Goal: Task Accomplishment & Management: Manage account settings

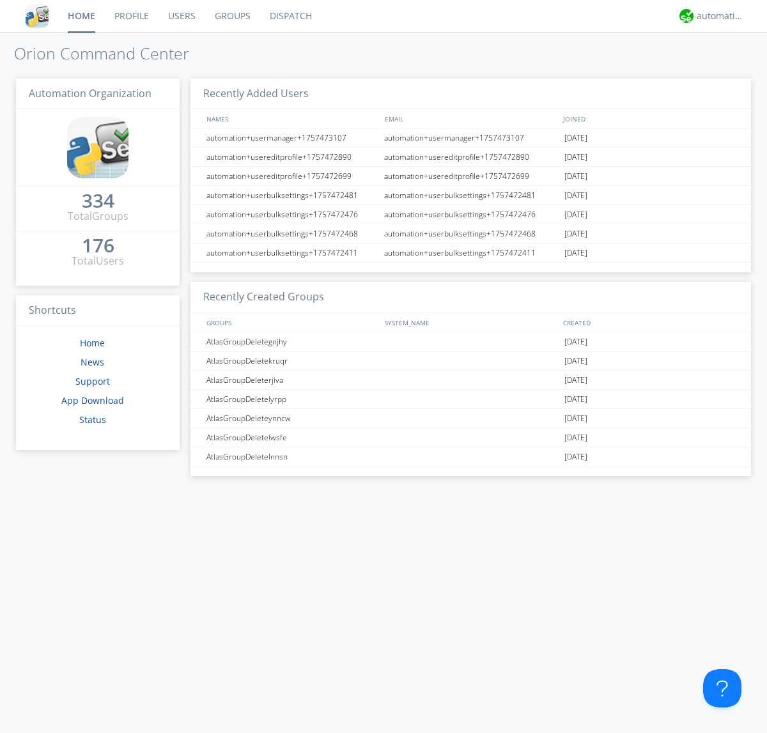
click at [181, 16] on link "Users" at bounding box center [181, 16] width 47 height 32
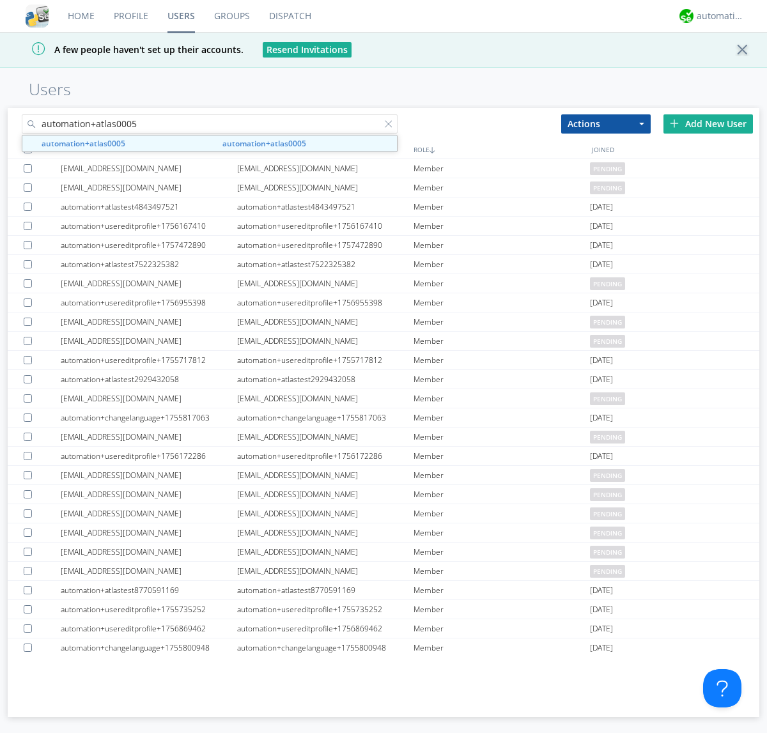
type input "automation+atlas0005"
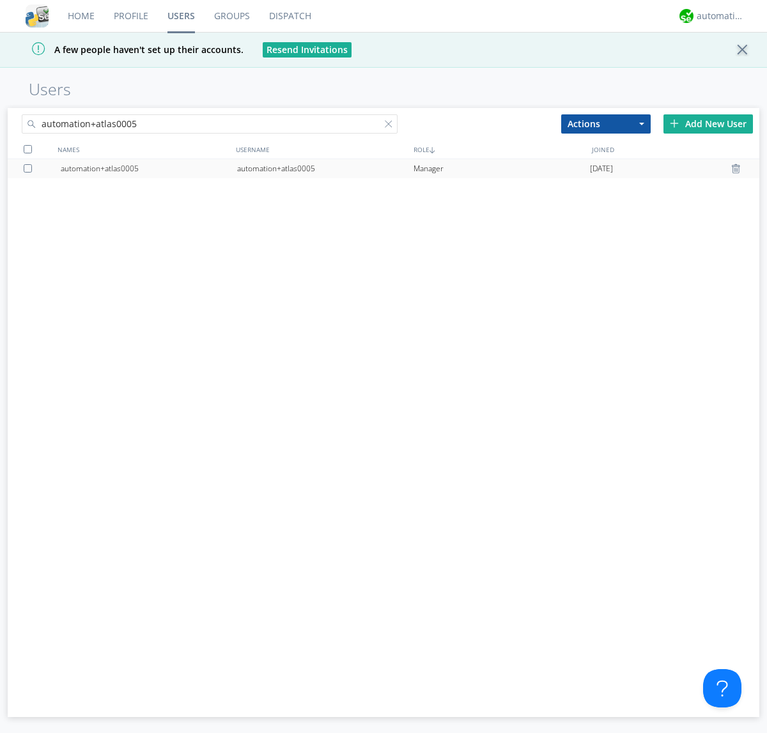
click at [325, 168] on div "automation+atlas0005" at bounding box center [325, 168] width 176 height 19
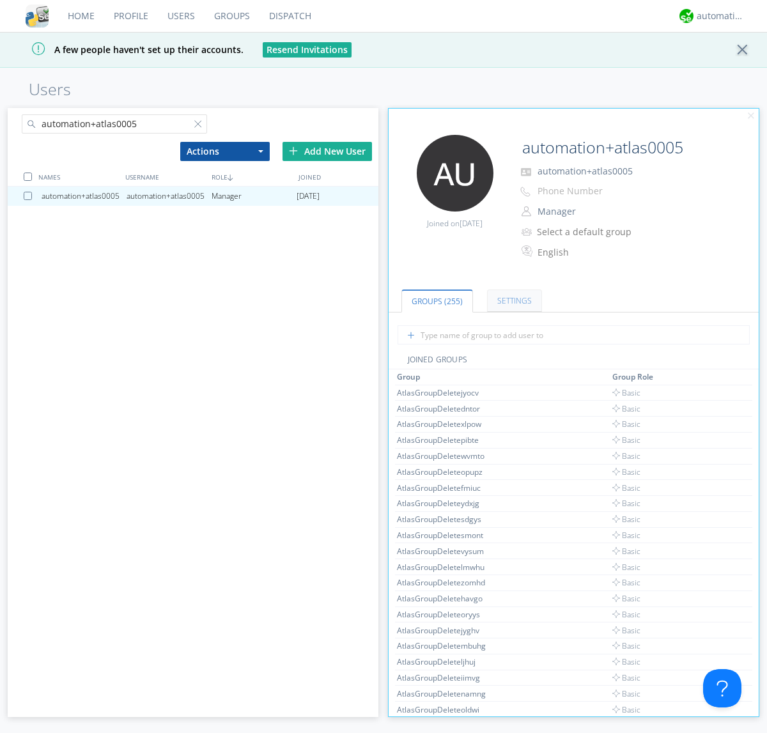
click at [512, 300] on link "Settings" at bounding box center [514, 300] width 55 height 22
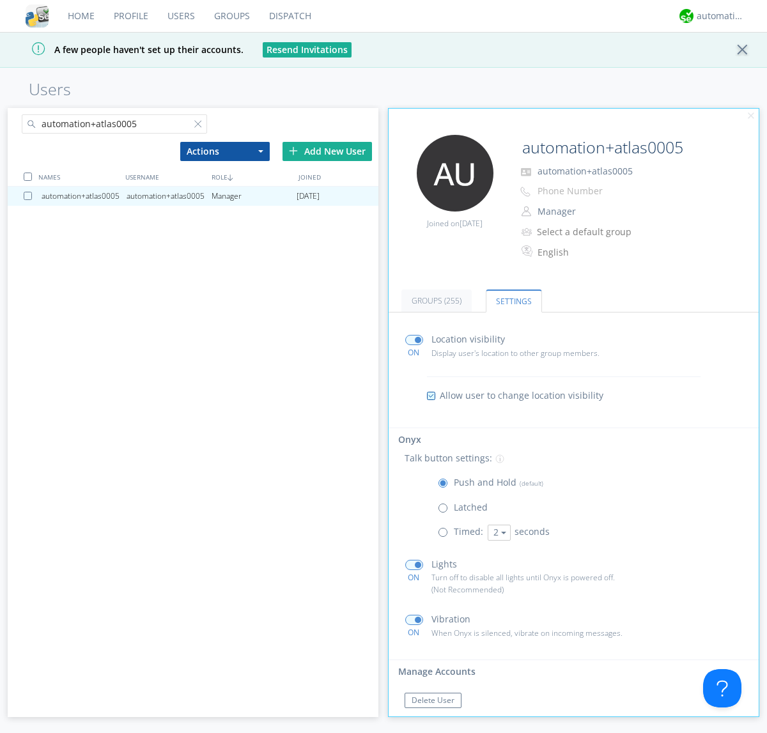
click at [445, 535] on span at bounding box center [446, 535] width 16 height 16
click at [0, 0] on input "radio" at bounding box center [0, 0] width 0 height 0
click at [497, 532] on button "2" at bounding box center [498, 532] width 23 height 16
click at [0, 0] on link "5" at bounding box center [0, 0] width 0 height 0
click at [497, 532] on button "5" at bounding box center [498, 532] width 23 height 16
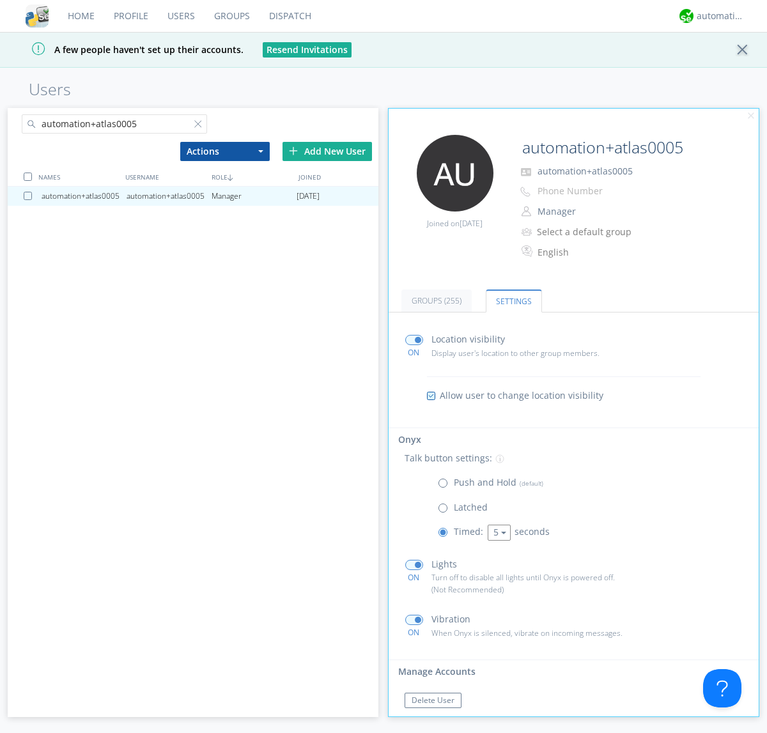
click at [0, 0] on link "3" at bounding box center [0, 0] width 0 height 0
click at [445, 486] on span at bounding box center [446, 486] width 16 height 16
click at [0, 0] on input "radio" at bounding box center [0, 0] width 0 height 0
